Goal: Information Seeking & Learning: Learn about a topic

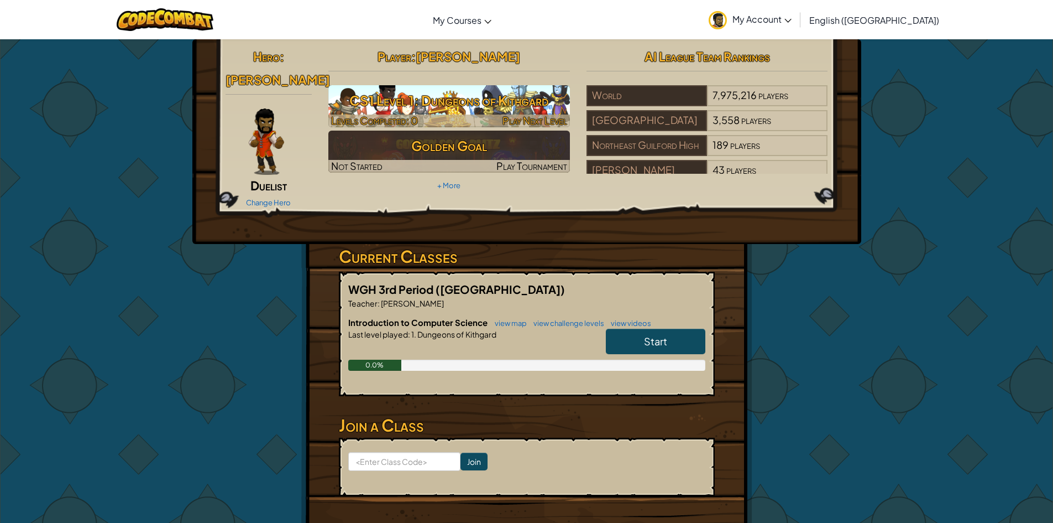
click at [420, 106] on h3 "CS1 Level 1: Dungeons of Kithgard" at bounding box center [449, 100] width 242 height 25
